Goal: Task Accomplishment & Management: Manage account settings

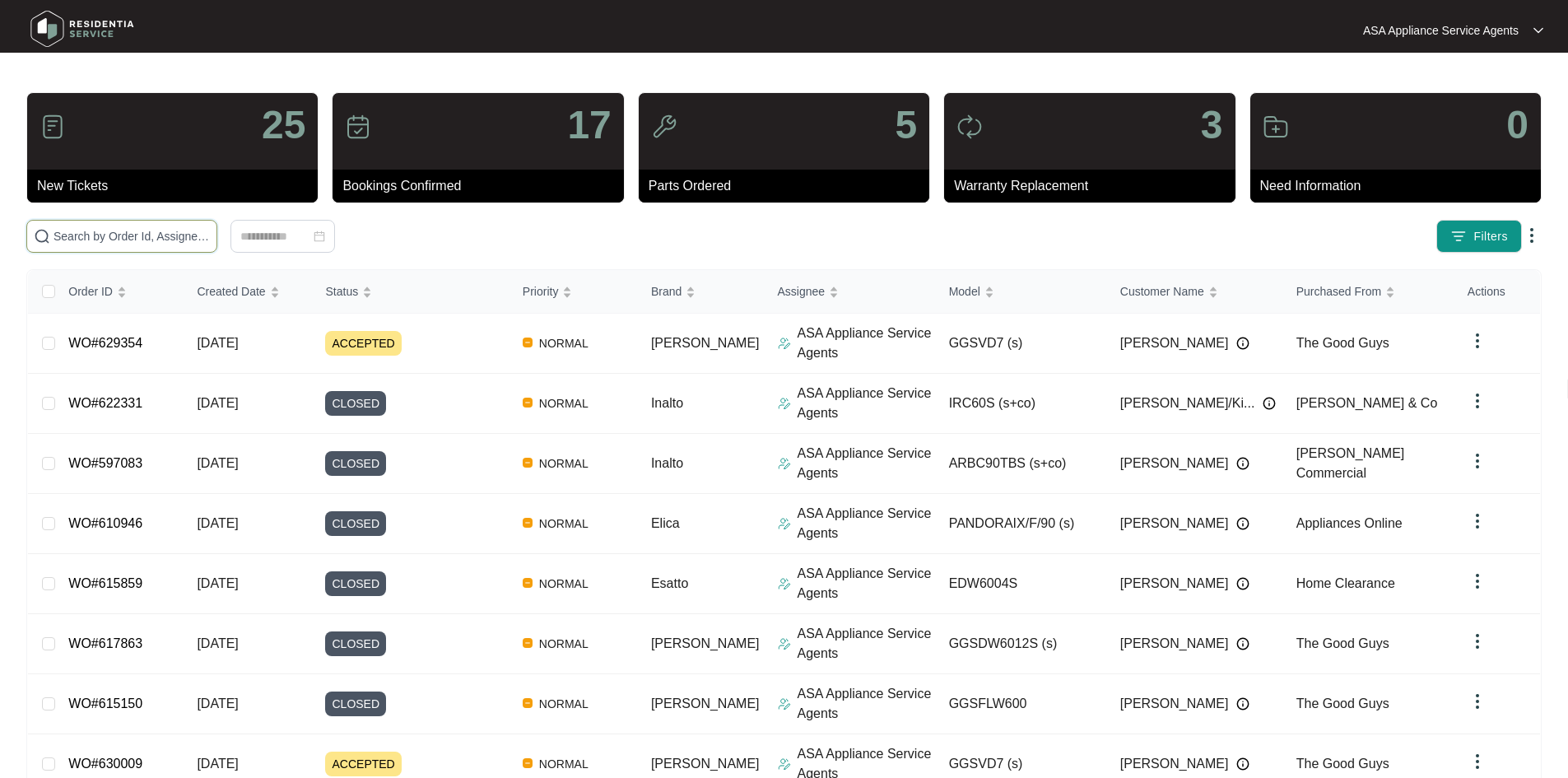
click at [209, 244] on input "text" at bounding box center [131, 236] width 156 height 18
paste input "630488"
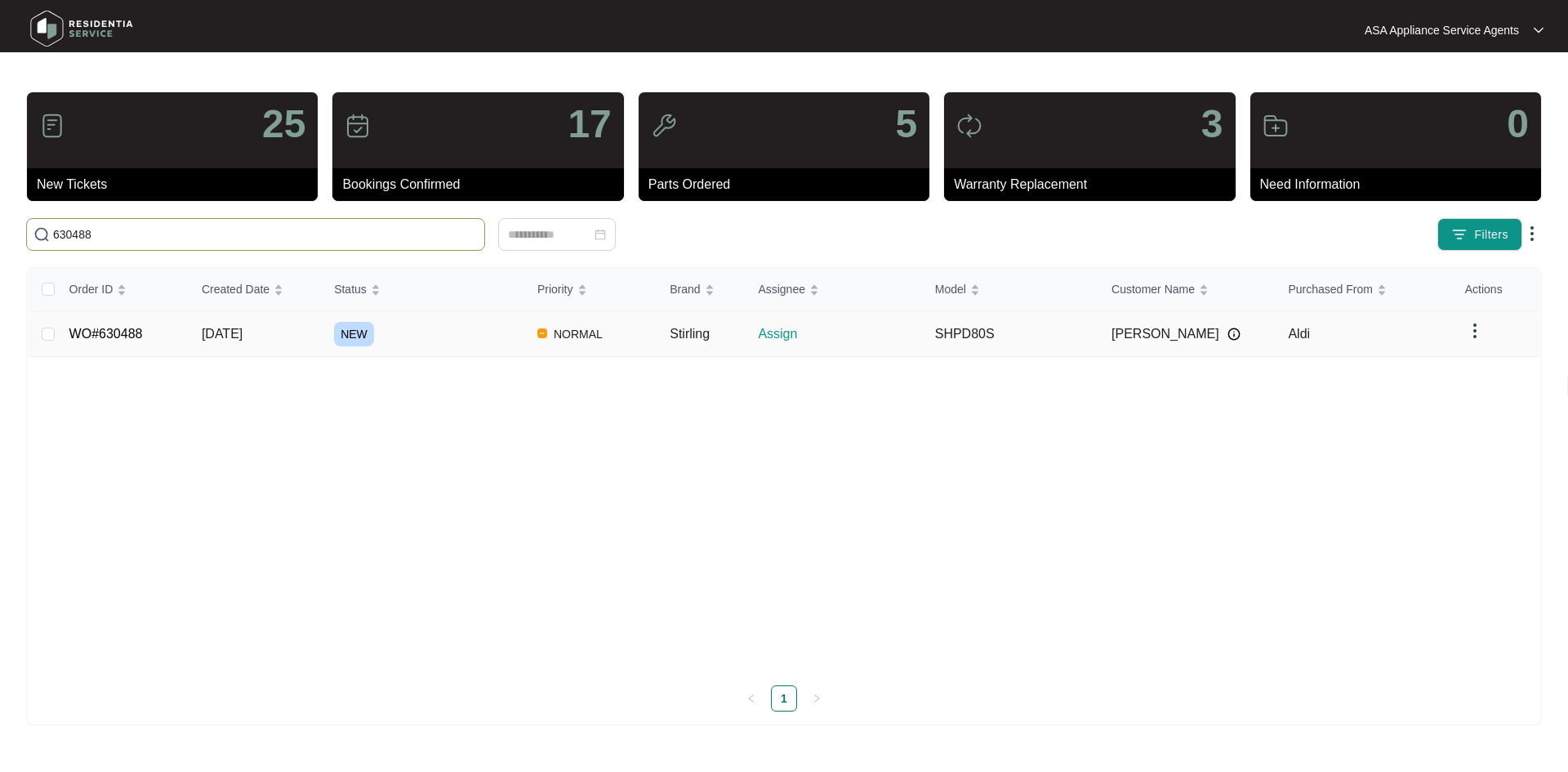
type input "630488"
click at [270, 335] on td "[DATE]" at bounding box center [255, 334] width 132 height 45
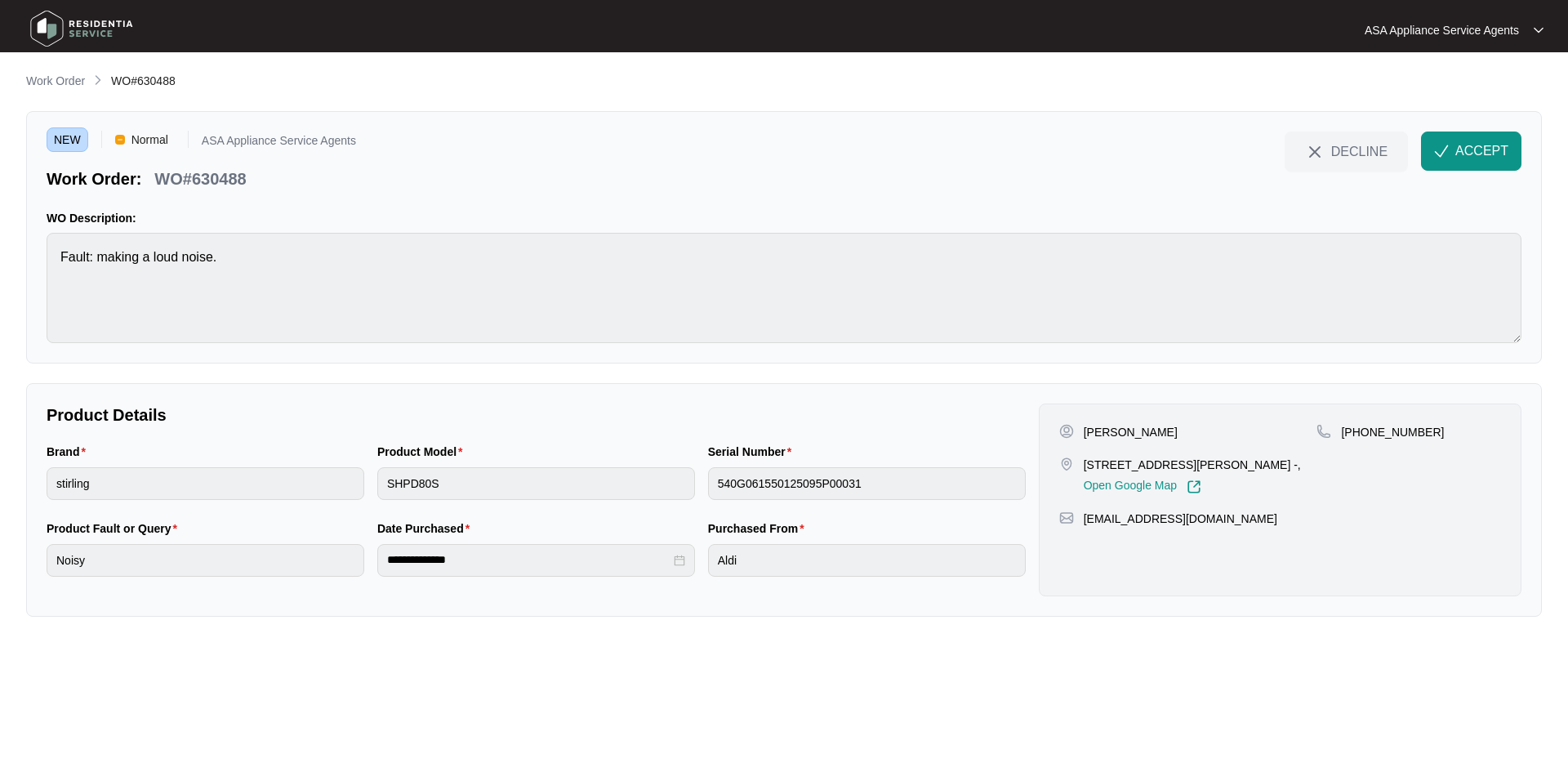
click at [1147, 436] on p "[PERSON_NAME]" at bounding box center [1130, 432] width 94 height 16
click at [1148, 436] on p "[PERSON_NAME]" at bounding box center [1130, 432] width 94 height 16
copy p "[PERSON_NAME]"
click at [1100, 427] on p "[PERSON_NAME]" at bounding box center [1130, 432] width 94 height 16
click at [1100, 428] on p "[PERSON_NAME]" at bounding box center [1130, 432] width 94 height 16
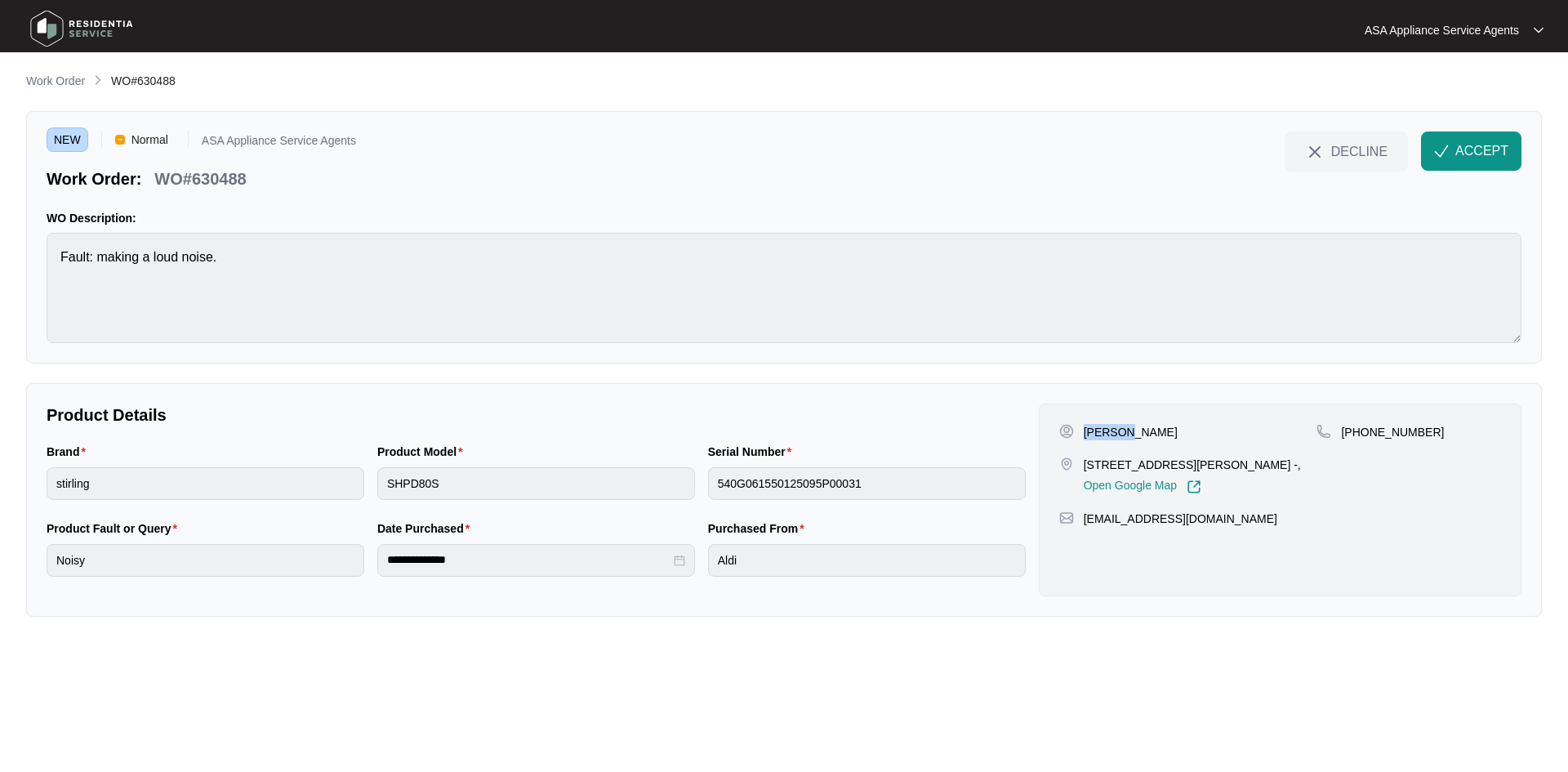
copy p "[PERSON_NAME]"
drag, startPoint x: 1081, startPoint y: 461, endPoint x: 1182, endPoint y: 467, distance: 101.2
click at [1182, 467] on div "[STREET_ADDRESS][PERSON_NAME] -, Open Google Map" at bounding box center [1187, 475] width 258 height 38
copy p "33 Turnstone Glade"
drag, startPoint x: 1190, startPoint y: 469, endPoint x: 1270, endPoint y: 472, distance: 80.1
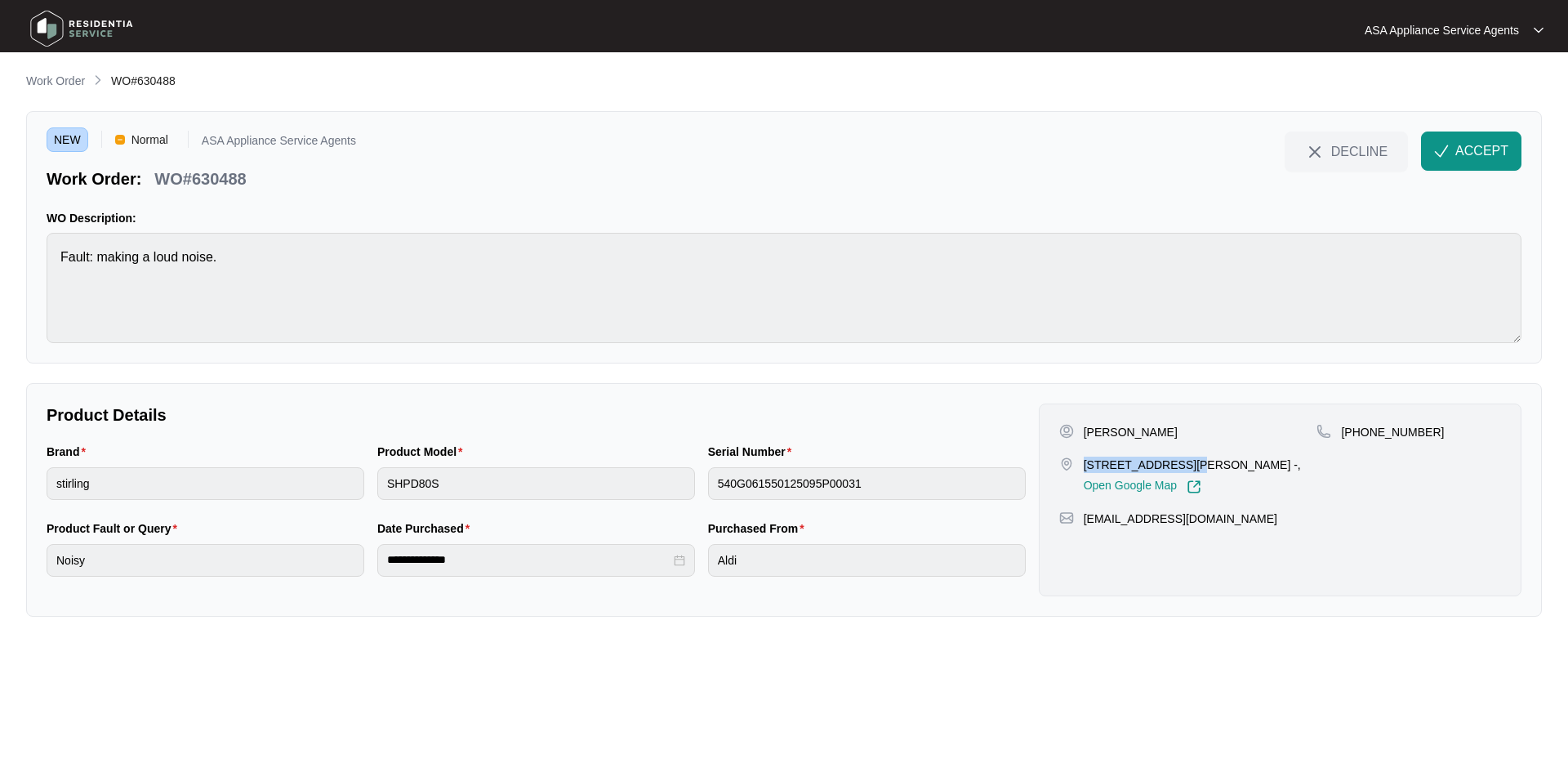
click at [1270, 472] on p "[STREET_ADDRESS][PERSON_NAME] -," at bounding box center [1192, 464] width 217 height 16
copy p "[PERSON_NAME][GEOGRAPHIC_DATA]"
drag, startPoint x: 1358, startPoint y: 432, endPoint x: 1486, endPoint y: 420, distance: 128.6
click at [1486, 420] on div "[PERSON_NAME] [STREET_ADDRESS][PERSON_NAME] -, Open Google Map [PHONE_NUMBER] […" at bounding box center [1279, 500] width 483 height 193
copy p "430061944"
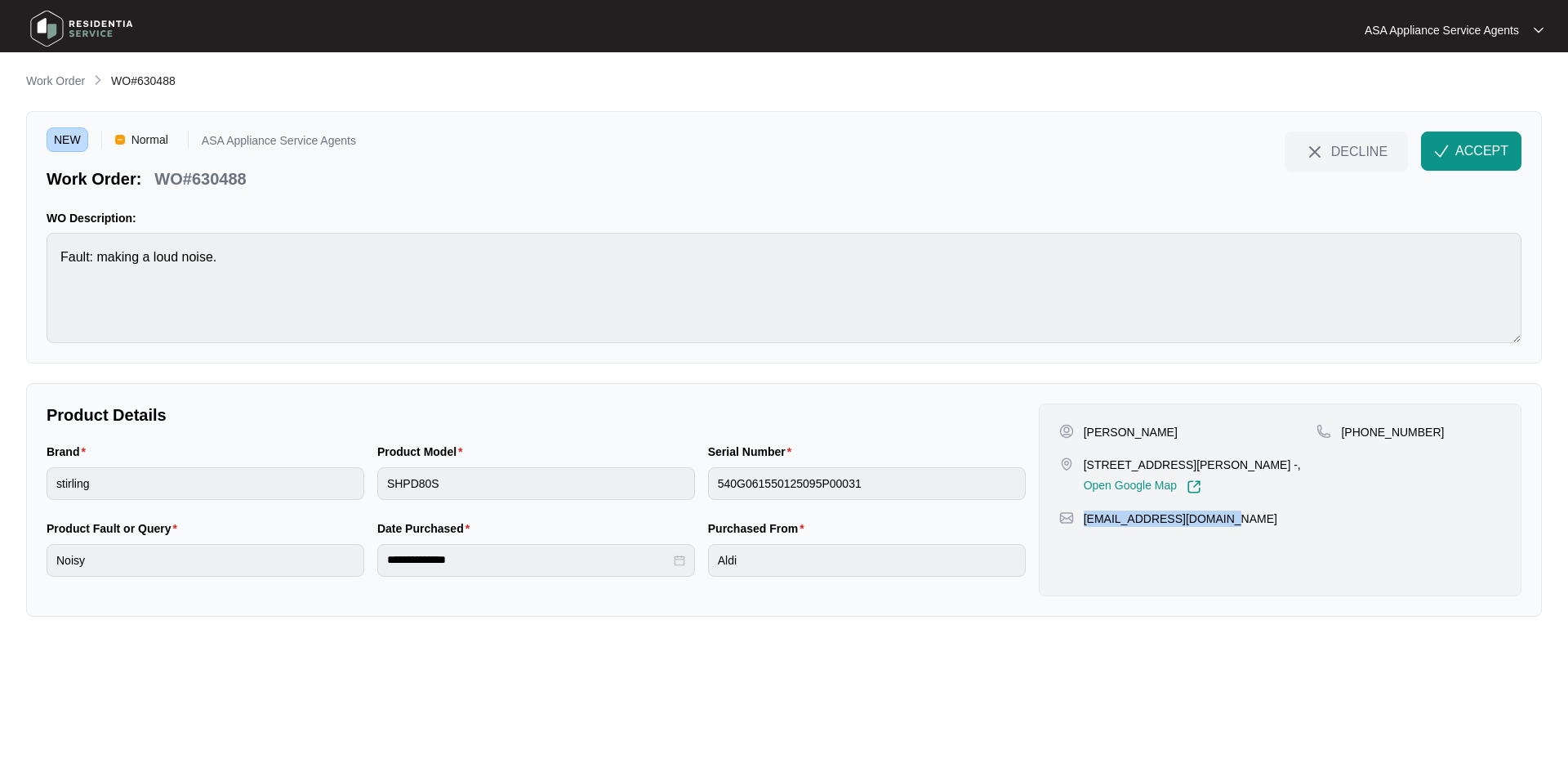
drag, startPoint x: 1231, startPoint y: 536, endPoint x: 1082, endPoint y: 544, distance: 149.2
click at [1082, 544] on div "[PERSON_NAME] [STREET_ADDRESS][PERSON_NAME] -, Open Google Map [PHONE_NUMBER] […" at bounding box center [1279, 500] width 483 height 193
copy p "[EMAIL_ADDRESS][DOMAIN_NAME]"
click at [335, 490] on div "Brand stirling Product Model SHPD80S Serial Number 540G061550125095P00031" at bounding box center [536, 480] width 992 height 77
click at [704, 493] on div "Serial Number 540G061550125095P00031" at bounding box center [866, 480] width 331 height 77
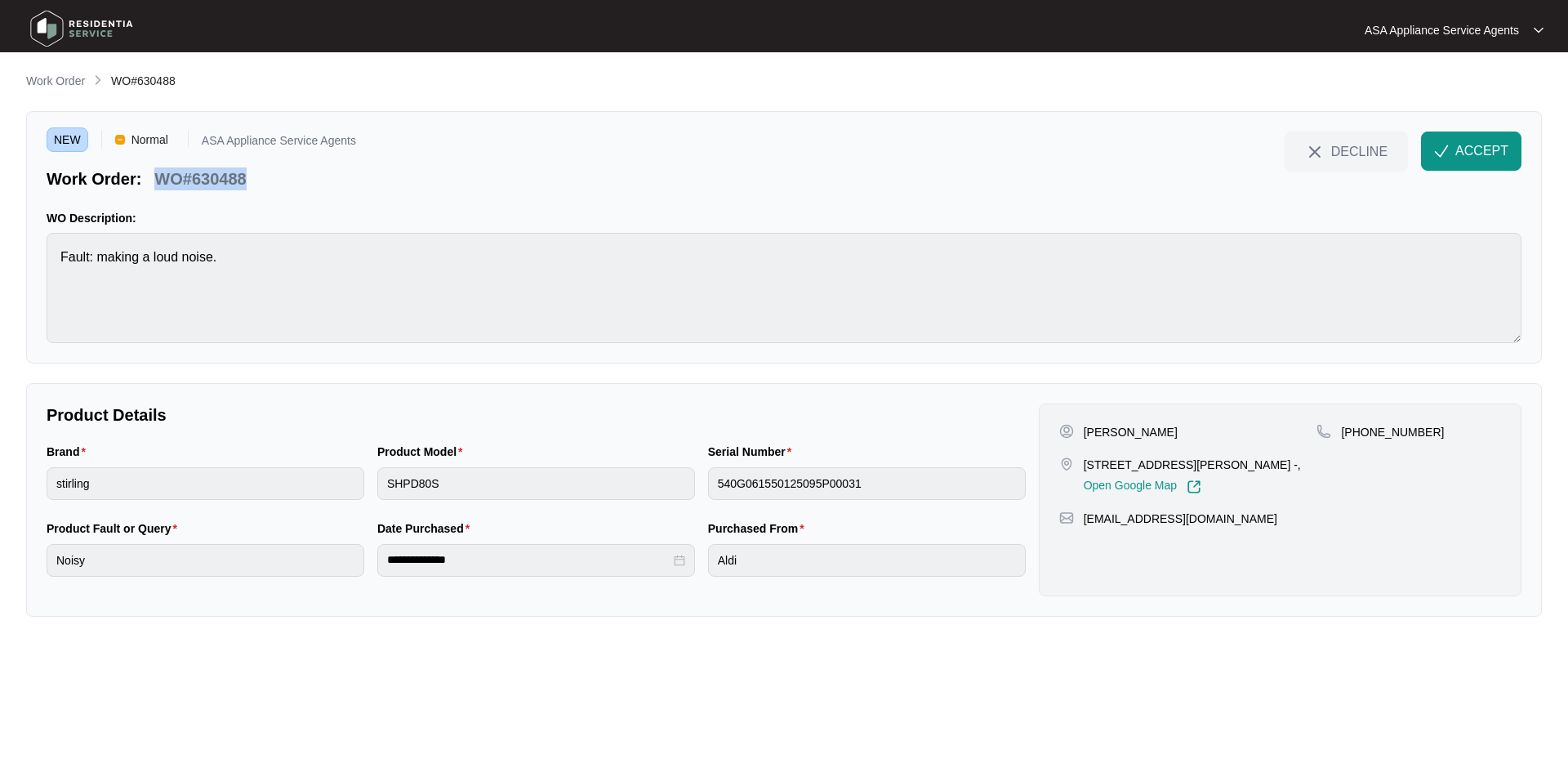
drag, startPoint x: 253, startPoint y: 180, endPoint x: 146, endPoint y: 178, distance: 107.0
click at [146, 178] on div "Work Order: WO#630488" at bounding box center [201, 176] width 310 height 28
copy div "WO#630488"
click at [231, 187] on p "WO#630488" at bounding box center [199, 179] width 92 height 23
drag, startPoint x: 249, startPoint y: 173, endPoint x: 152, endPoint y: 179, distance: 97.2
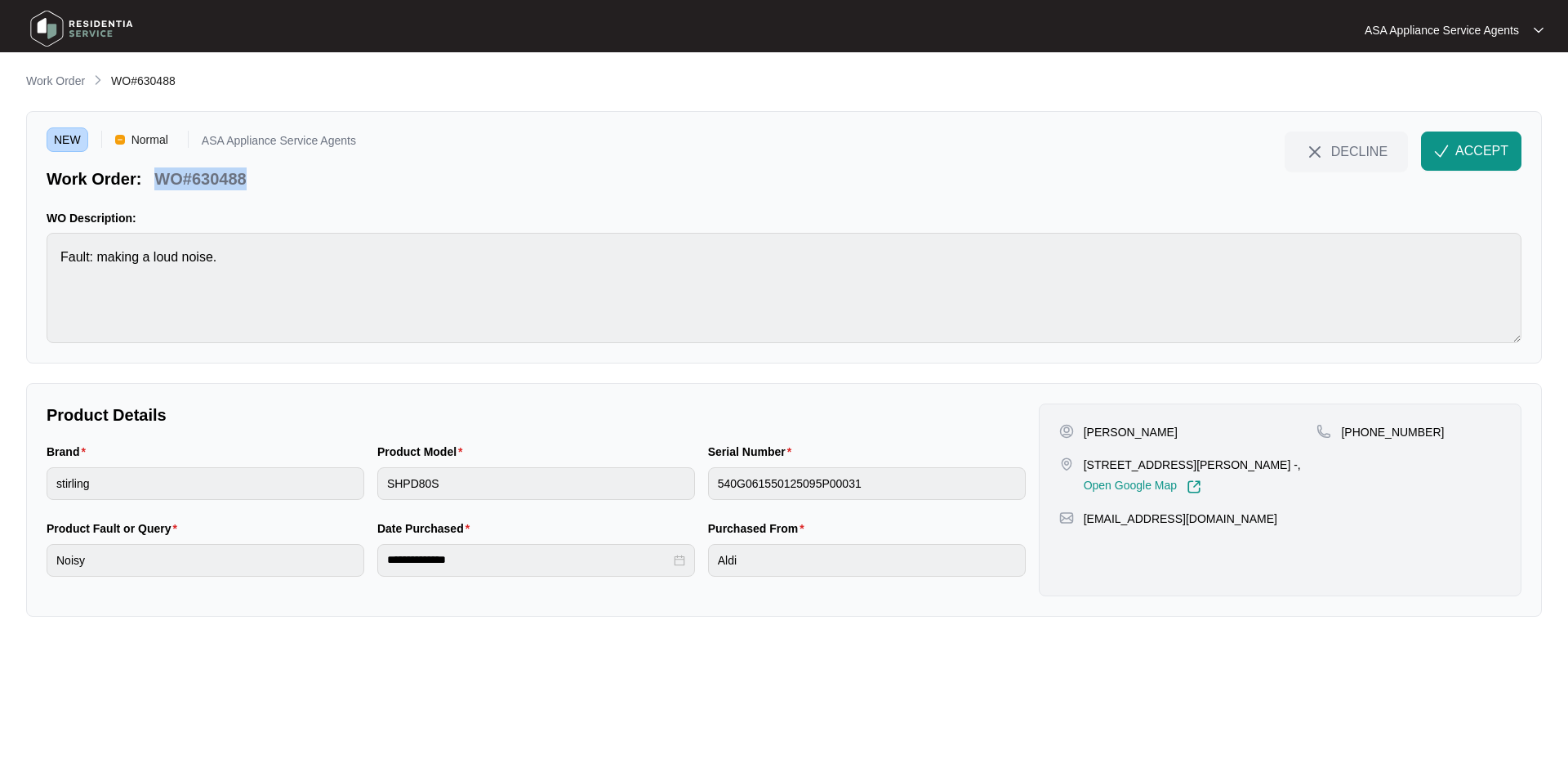
click at [152, 179] on div "WO#630488" at bounding box center [199, 176] width 105 height 28
copy p "WO#630488"
click at [1443, 142] on button "ACCEPT" at bounding box center [1471, 150] width 100 height 39
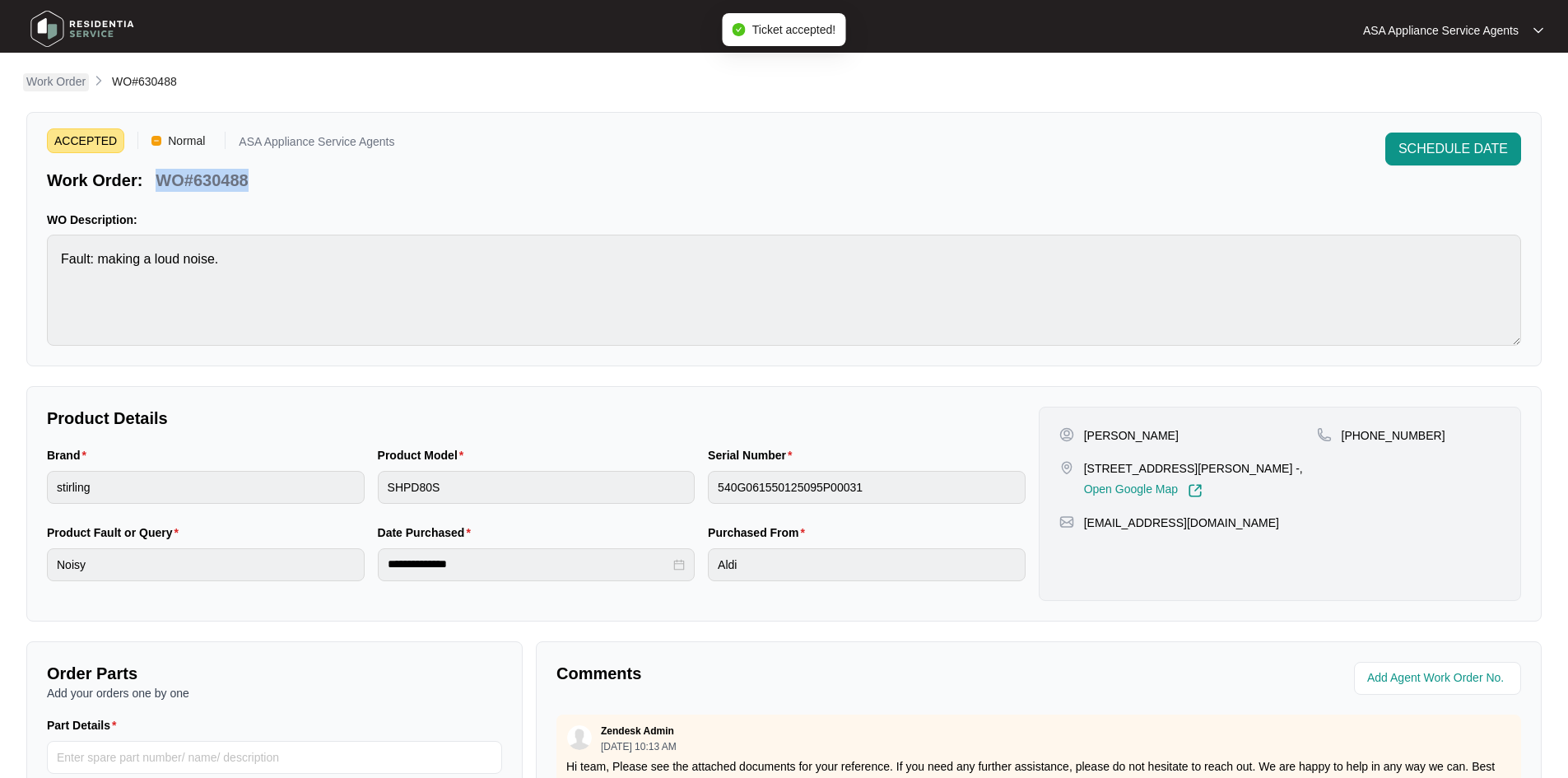
click at [64, 84] on p "Work Order" at bounding box center [56, 81] width 59 height 16
